Goal: Obtain resource: Download file/media

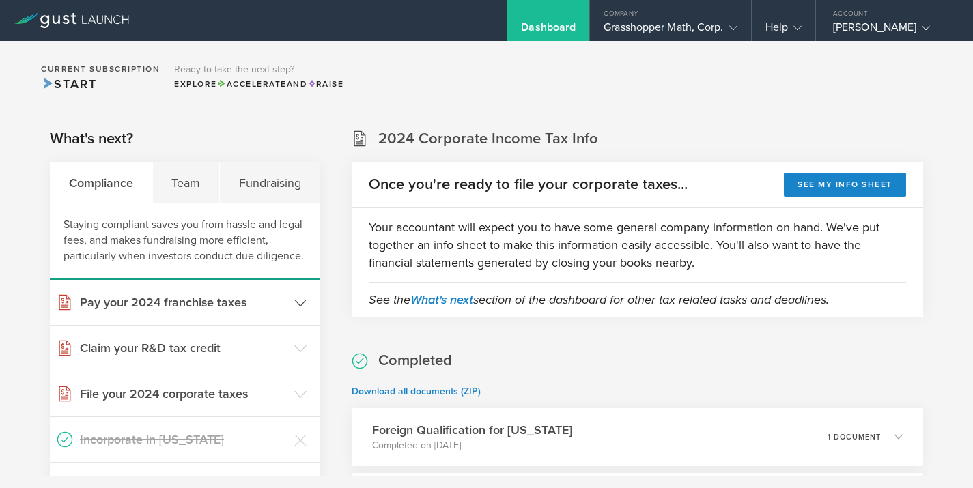
click at [299, 302] on icon at bounding box center [300, 303] width 12 height 12
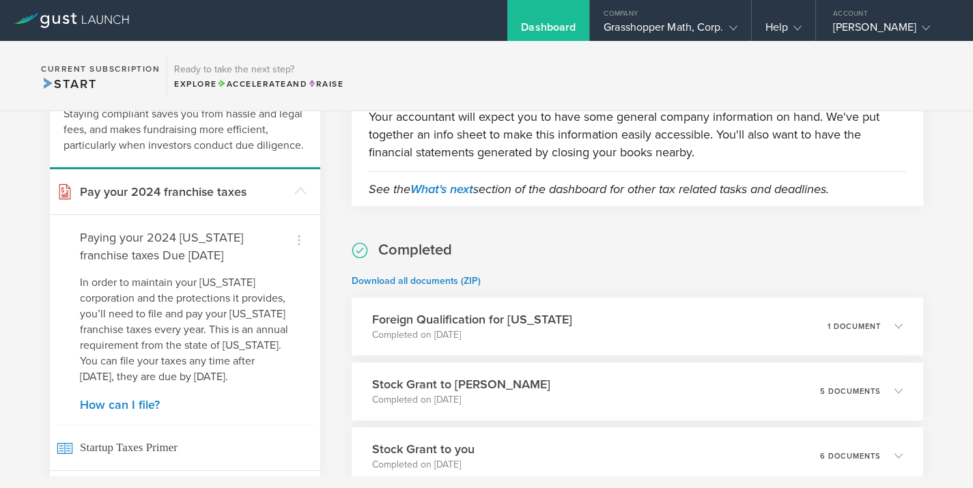
scroll to position [114, 0]
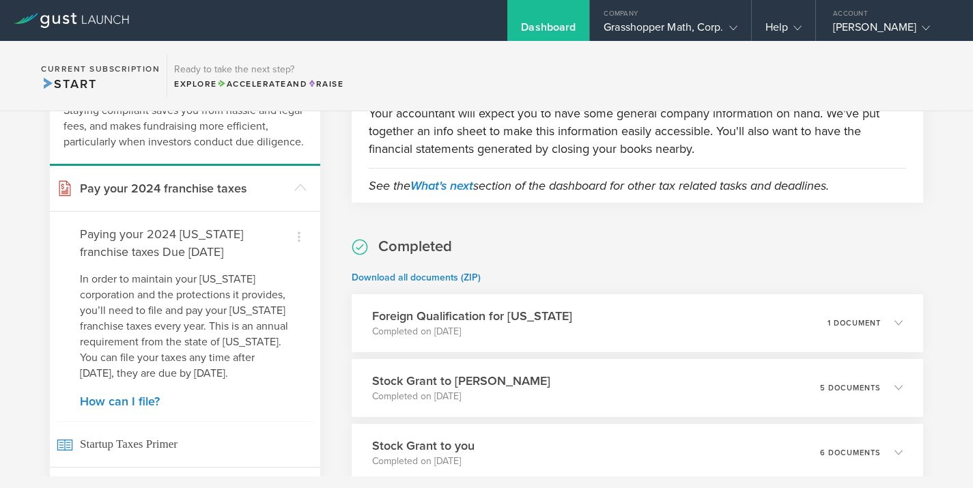
click at [335, 199] on div "What's next? Compliance Team Fundraising Staying compliant saves you from hassl…" at bounding box center [486, 451] width 973 height 908
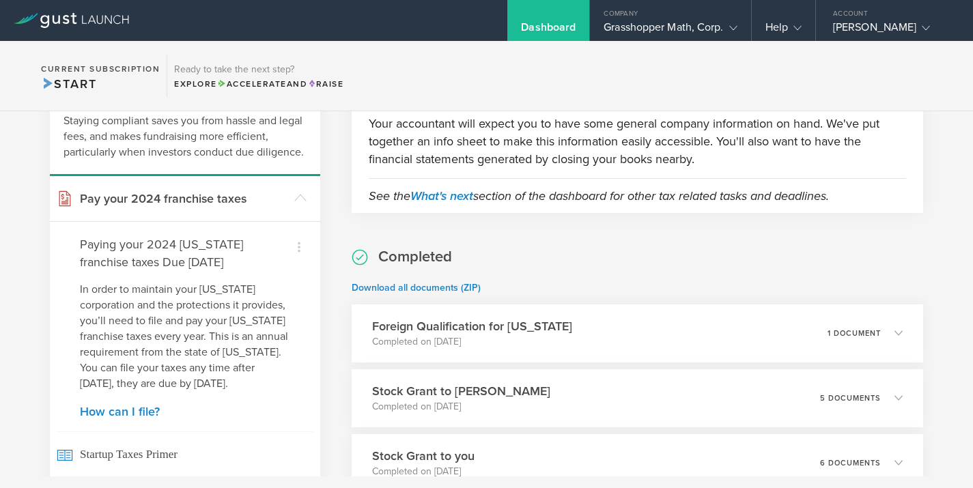
scroll to position [102, 0]
click at [298, 196] on icon at bounding box center [300, 199] width 12 height 12
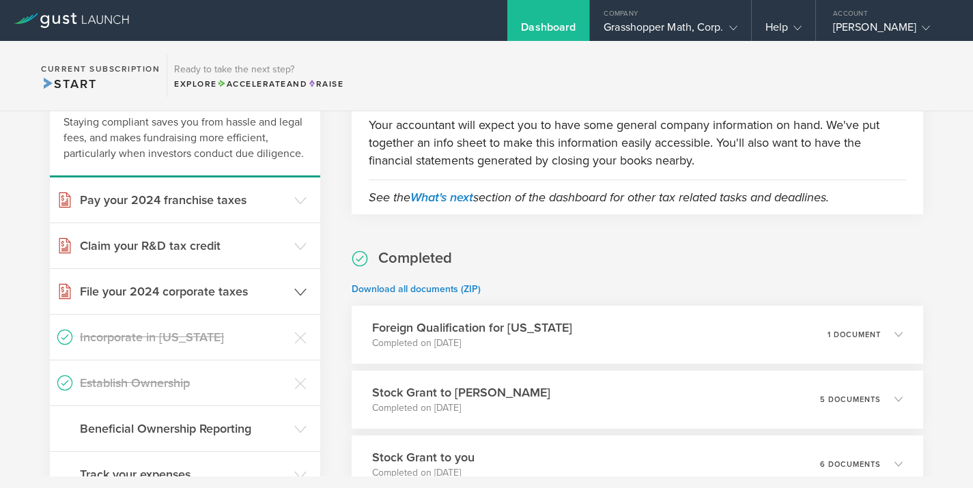
click at [300, 290] on icon at bounding box center [300, 292] width 12 height 12
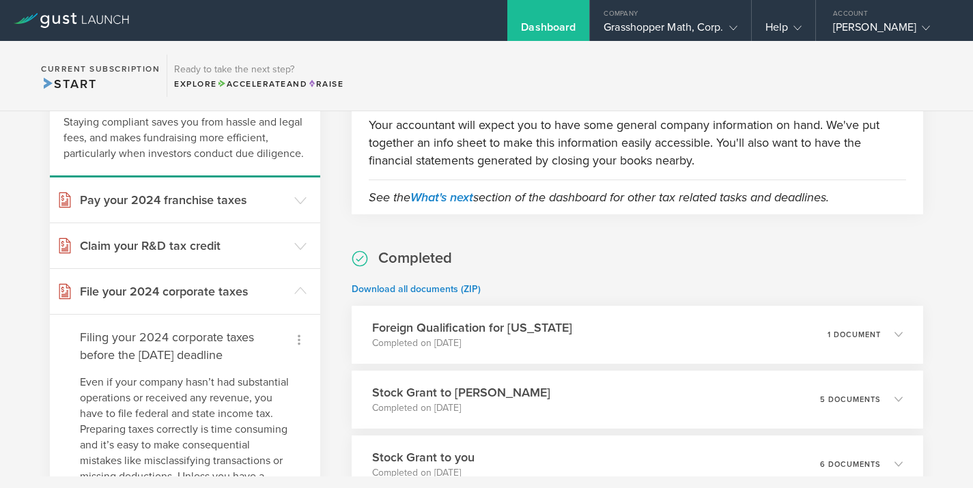
click at [296, 337] on icon at bounding box center [299, 340] width 16 height 16
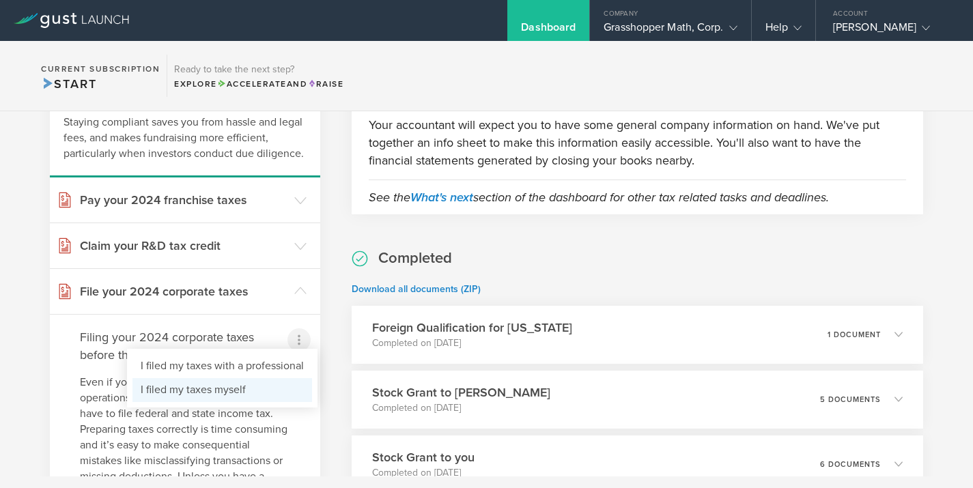
click at [209, 389] on li "I filed my taxes myself" at bounding box center [222, 390] width 180 height 24
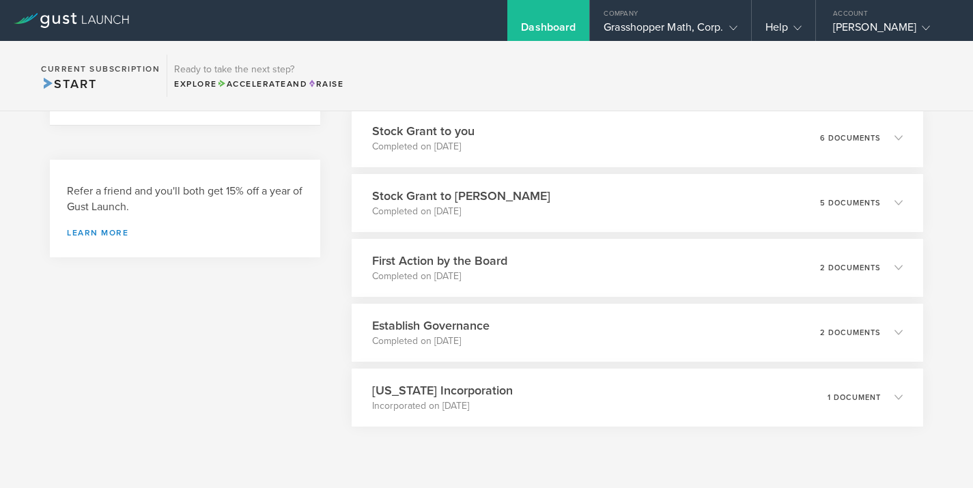
scroll to position [464, 0]
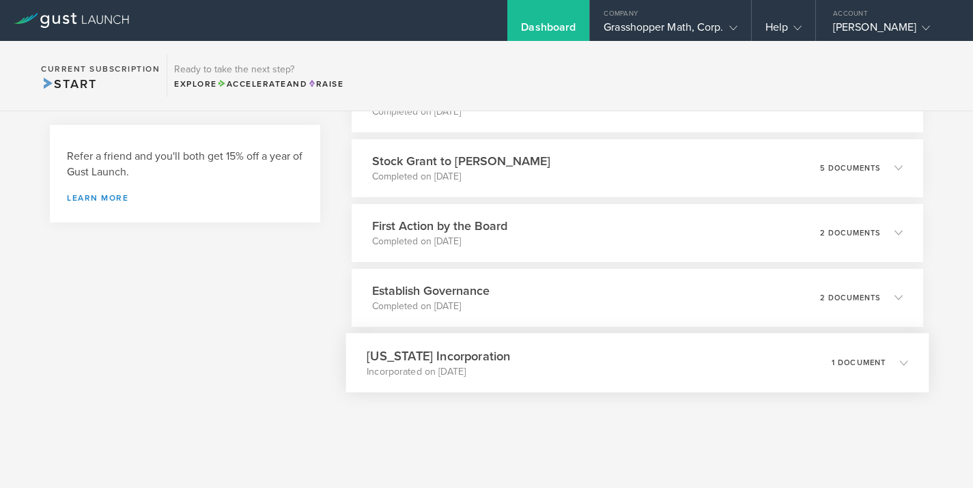
click at [905, 360] on icon at bounding box center [904, 363] width 8 height 8
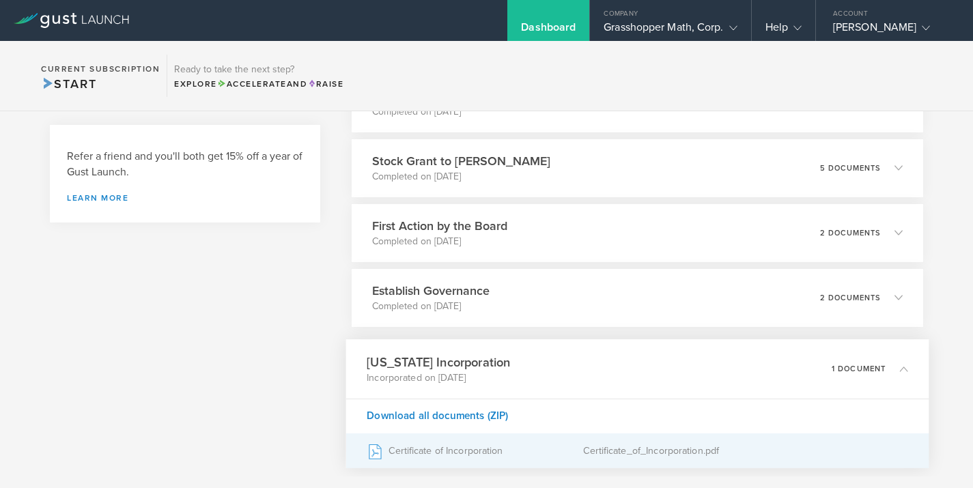
click at [654, 449] on div "Certificate_of_Incorporation.pdf" at bounding box center [745, 451] width 325 height 34
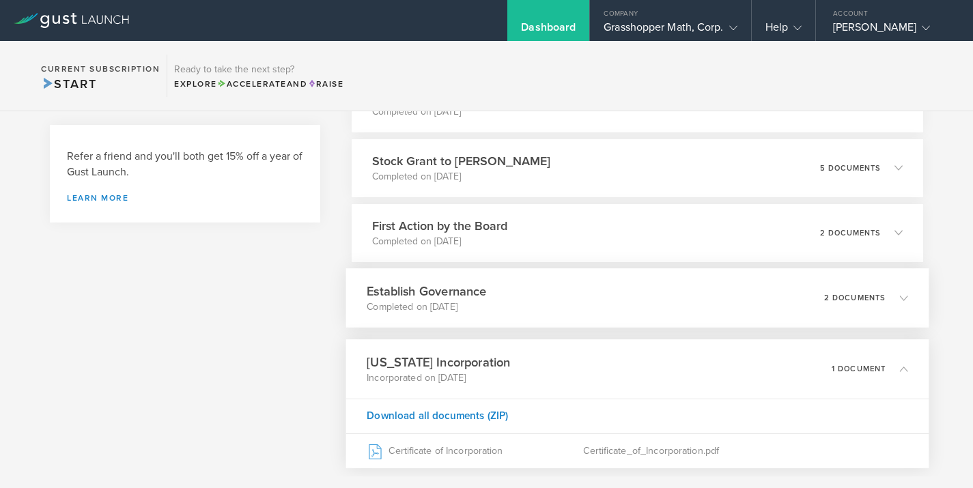
click at [832, 296] on p "2 documents" at bounding box center [855, 298] width 62 height 8
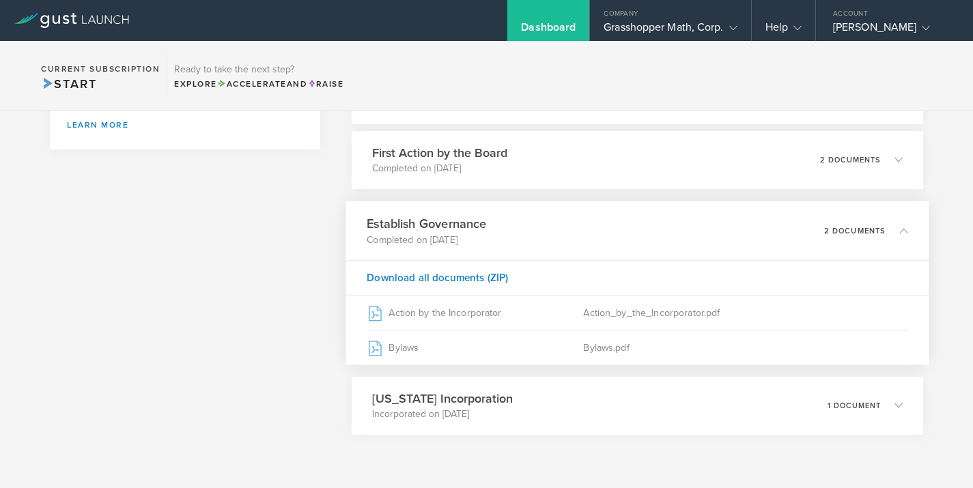
scroll to position [544, 0]
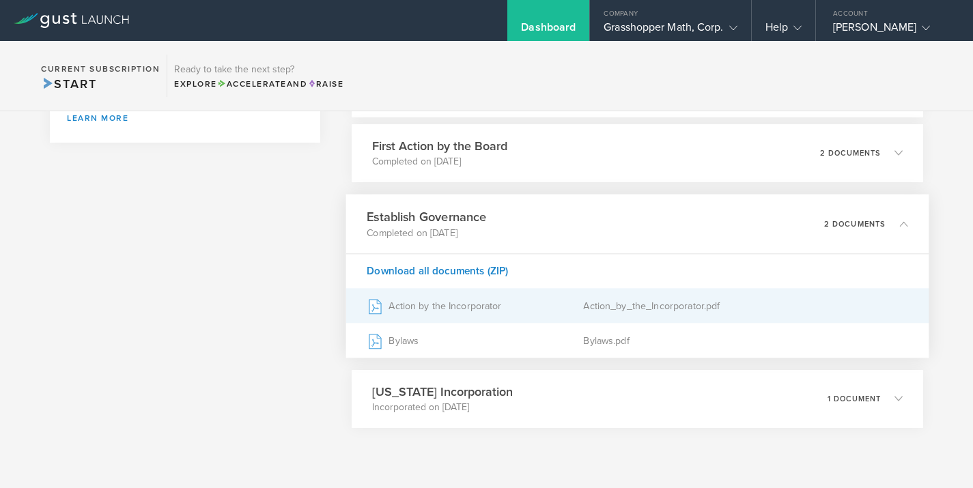
click at [488, 307] on div "Action by the Incorporator" at bounding box center [475, 306] width 217 height 34
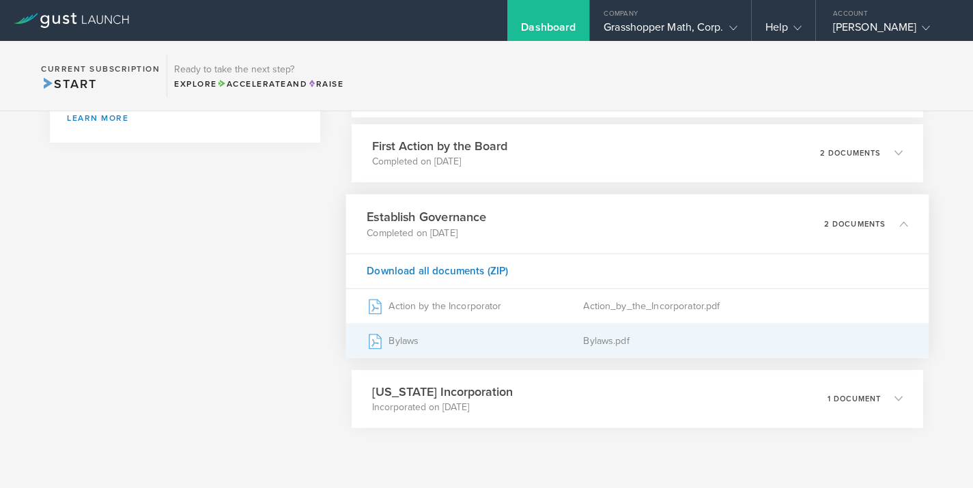
click at [591, 340] on div "Bylaws.pdf" at bounding box center [745, 341] width 325 height 34
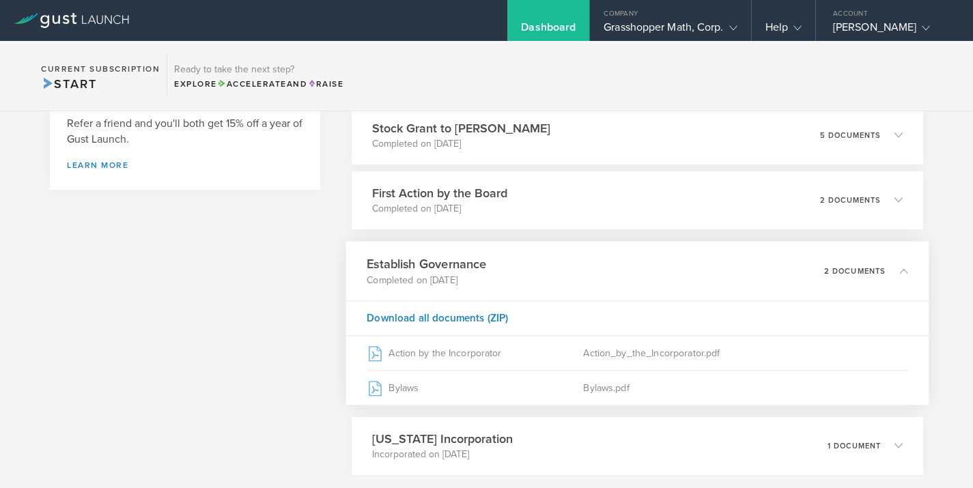
scroll to position [462, 0]
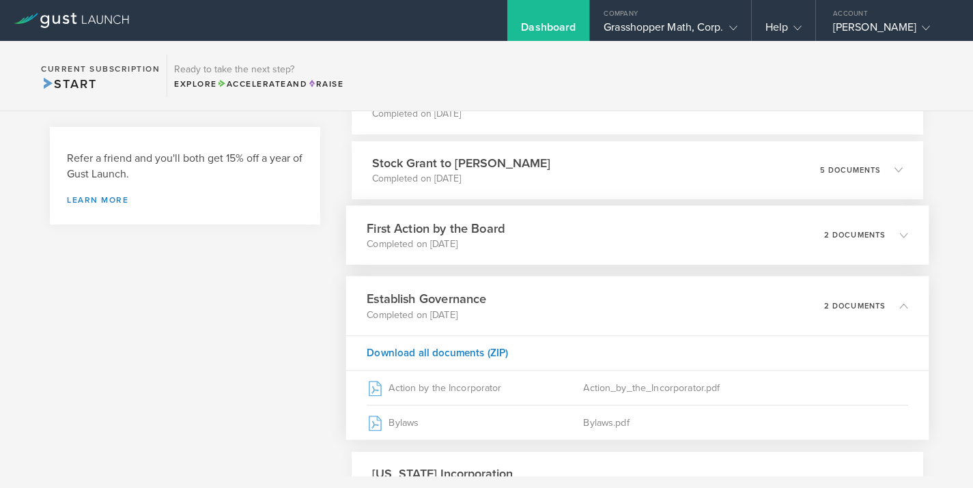
click at [887, 231] on icon at bounding box center [897, 235] width 23 height 12
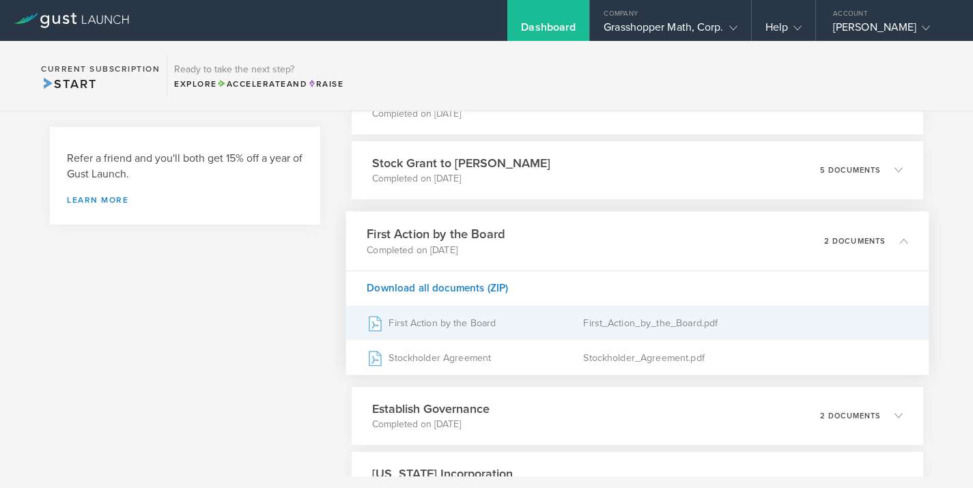
click at [485, 322] on div "First Action by the Board" at bounding box center [475, 323] width 217 height 34
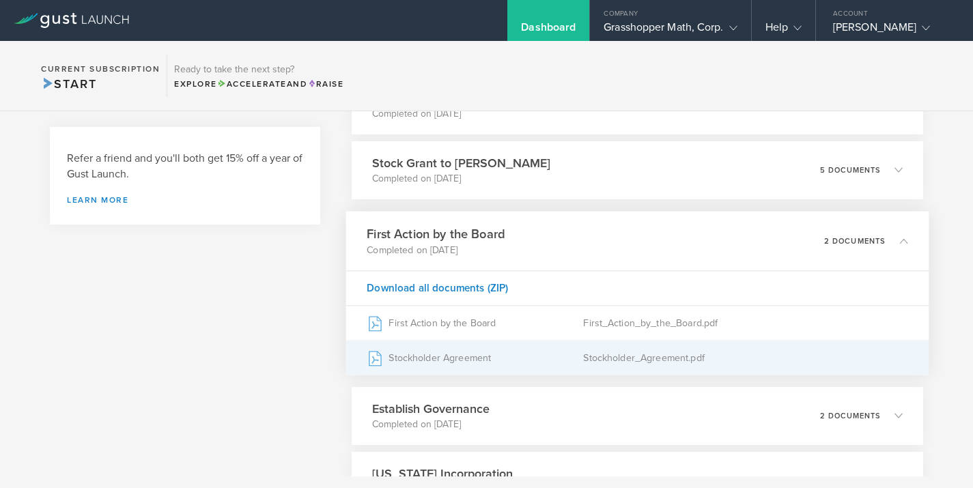
click at [604, 357] on div "Stockholder_Agreement.pdf" at bounding box center [745, 358] width 325 height 34
